Goal: Navigation & Orientation: Find specific page/section

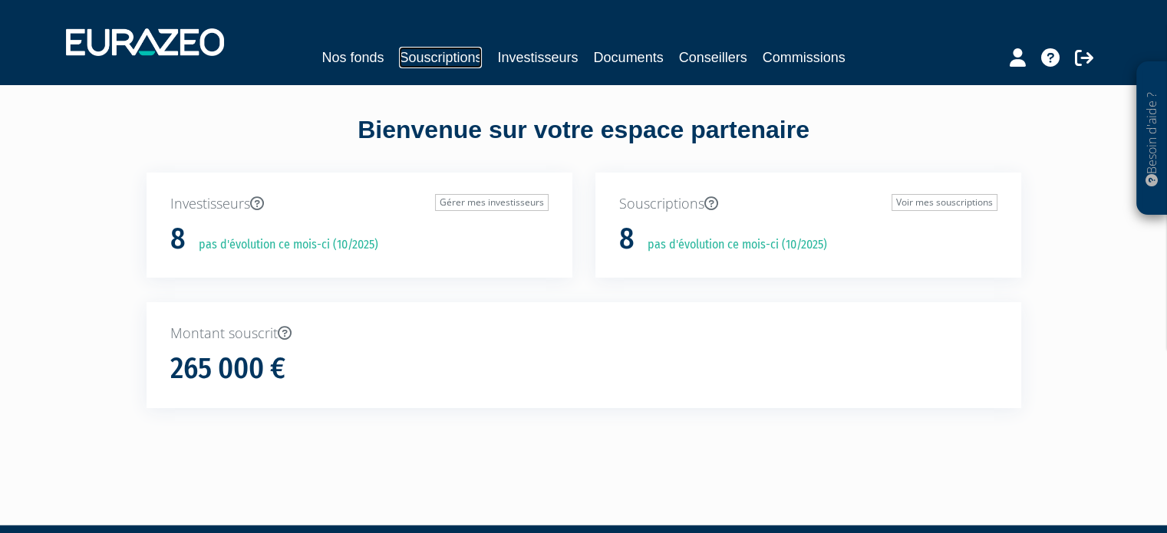
click at [426, 58] on link "Souscriptions" at bounding box center [440, 57] width 83 height 21
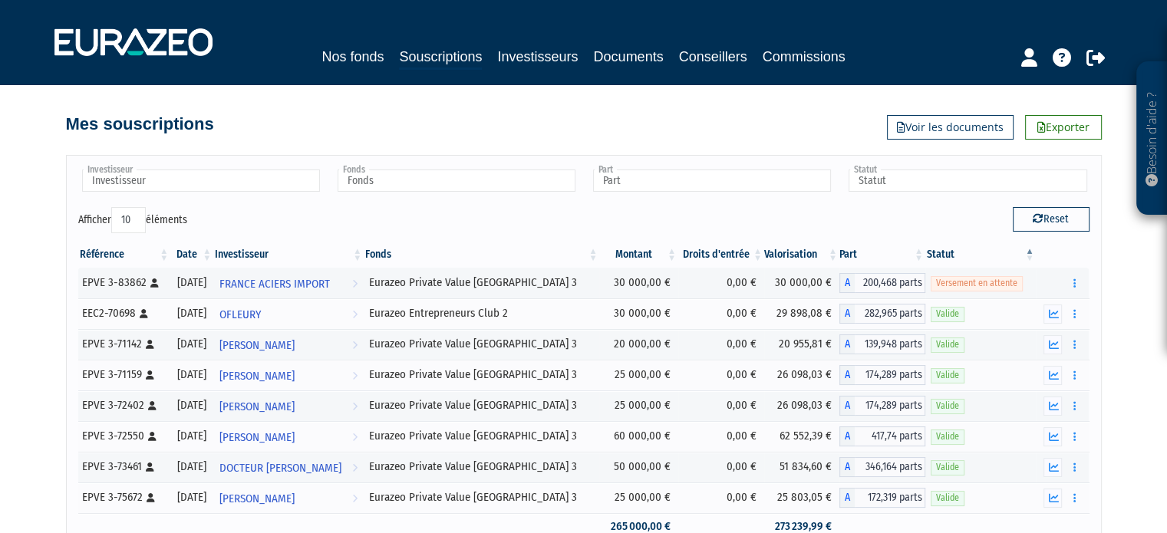
click at [548, 53] on link "Investisseurs" at bounding box center [537, 56] width 81 height 21
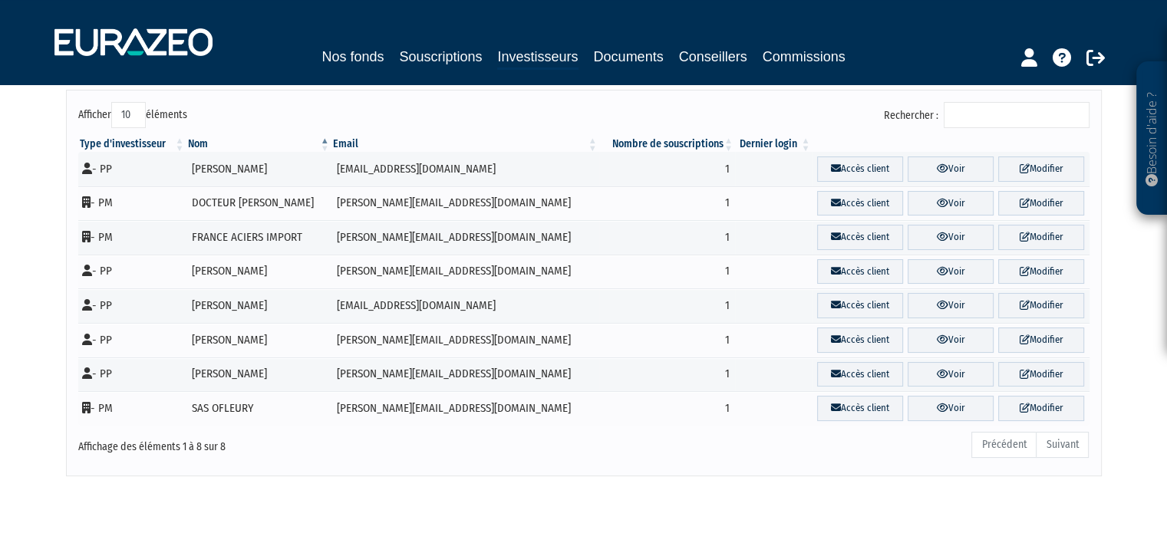
scroll to position [39, 0]
